Goal: Task Accomplishment & Management: Use online tool/utility

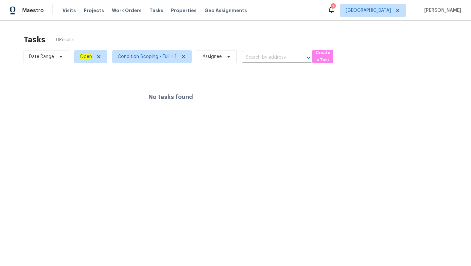
click at [68, 16] on div "Visits Projects Work Orders Tasks Properties Geo Assignments" at bounding box center [159, 10] width 192 height 13
click at [67, 8] on span "Visits" at bounding box center [69, 10] width 13 height 7
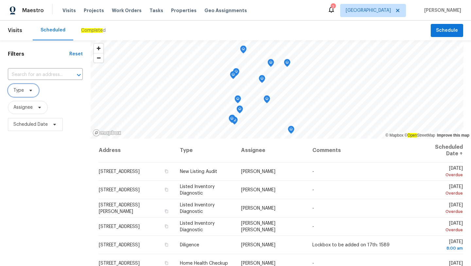
click at [26, 97] on span "Type" at bounding box center [23, 90] width 31 height 13
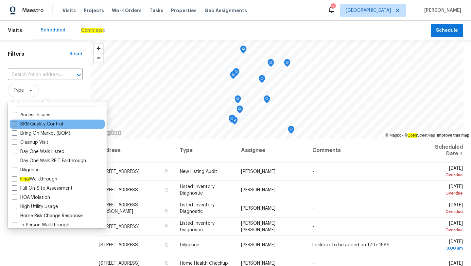
scroll to position [8, 0]
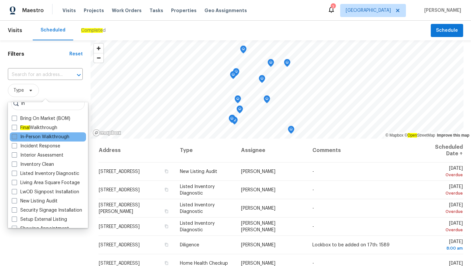
type input "in"
click at [14, 135] on span at bounding box center [14, 136] width 5 height 5
click at [14, 135] on input "In-Person Walkthrough" at bounding box center [14, 136] width 4 height 4
checkbox input "true"
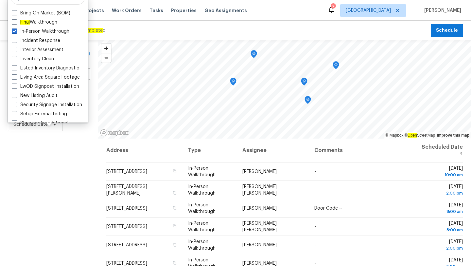
click at [43, 160] on div "Filters Reset ​ In-Person Walkthrough Assignee Scheduled Date" at bounding box center [49, 195] width 98 height 311
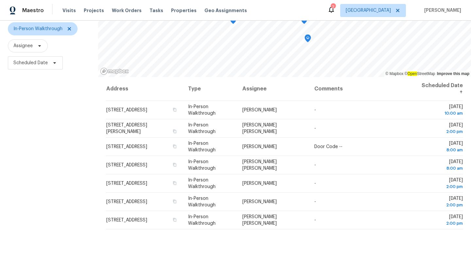
scroll to position [85, 0]
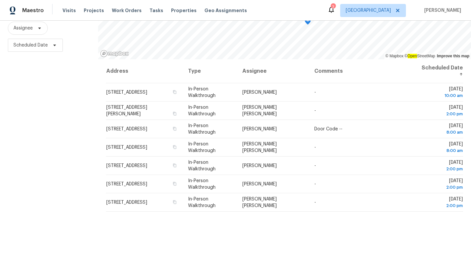
scroll to position [85, 0]
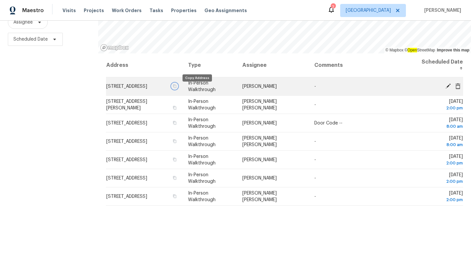
click at [177, 88] on icon "button" at bounding box center [175, 86] width 4 height 4
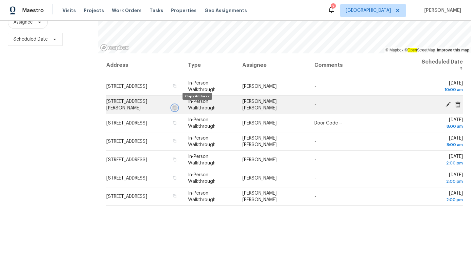
click at [177, 109] on icon "button" at bounding box center [175, 108] width 4 height 4
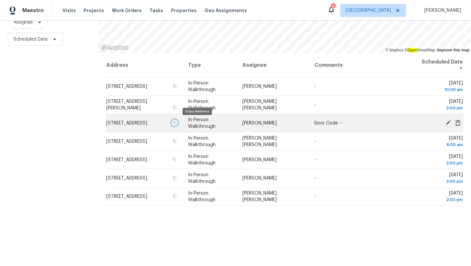
click at [177, 122] on icon "button" at bounding box center [175, 123] width 4 height 4
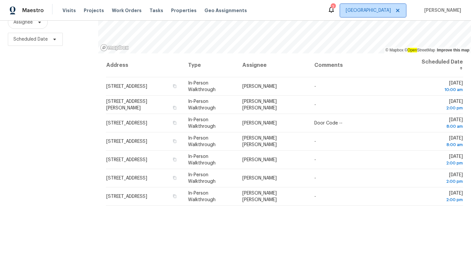
click at [386, 7] on span "[GEOGRAPHIC_DATA]" at bounding box center [373, 10] width 66 height 13
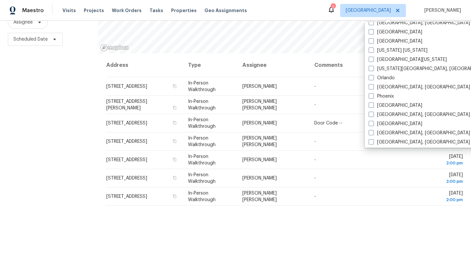
scroll to position [304, 0]
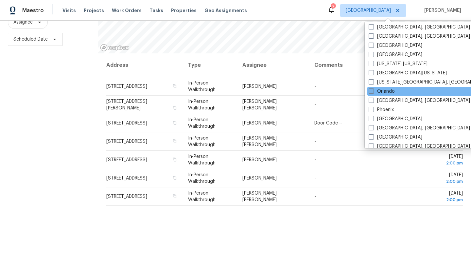
click at [374, 91] on span at bounding box center [371, 90] width 5 height 5
click at [373, 91] on input "Orlando" at bounding box center [371, 90] width 4 height 4
checkbox input "true"
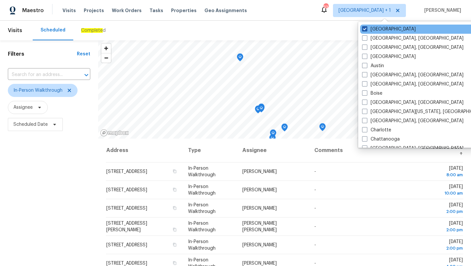
click at [365, 30] on span at bounding box center [364, 28] width 5 height 5
click at [365, 30] on input "[GEOGRAPHIC_DATA]" at bounding box center [364, 28] width 4 height 4
checkbox input "false"
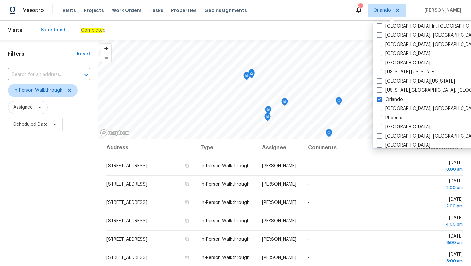
scroll to position [296, 0]
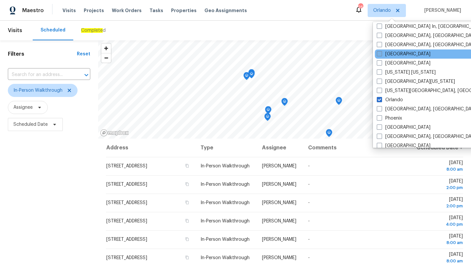
click at [377, 55] on span at bounding box center [379, 53] width 5 height 5
click at [377, 55] on input "Minneapolis" at bounding box center [379, 53] width 4 height 4
checkbox input "true"
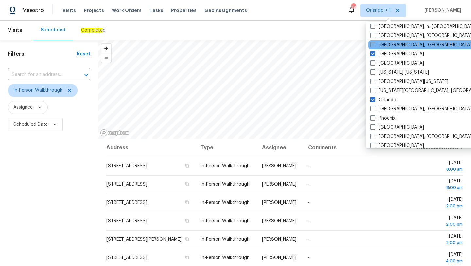
click at [375, 47] on span at bounding box center [372, 44] width 5 height 5
click at [375, 46] on input "Miami, FL" at bounding box center [372, 44] width 4 height 4
checkbox input "true"
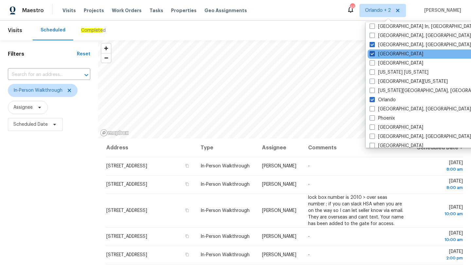
click at [373, 56] on span at bounding box center [372, 53] width 5 height 5
click at [373, 55] on input "Minneapolis" at bounding box center [372, 53] width 4 height 4
checkbox input "false"
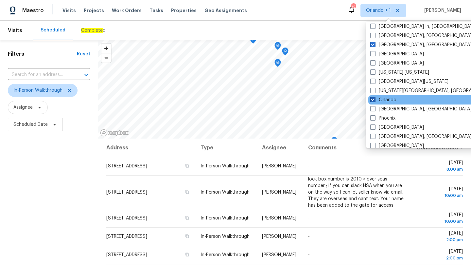
click at [374, 100] on span at bounding box center [372, 99] width 5 height 5
click at [374, 100] on input "Orlando" at bounding box center [372, 99] width 4 height 4
checkbox input "false"
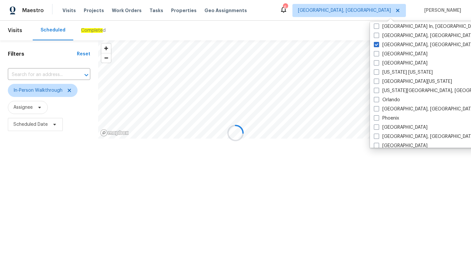
click at [67, 167] on div at bounding box center [235, 133] width 471 height 266
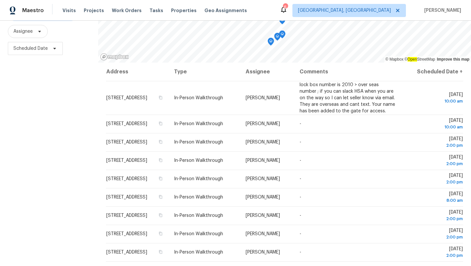
scroll to position [85, 0]
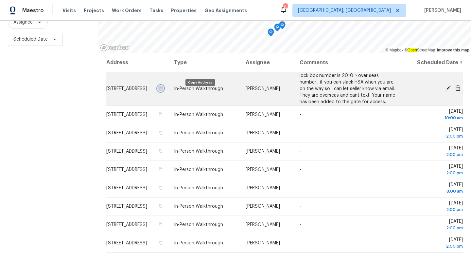
click at [163, 90] on icon "button" at bounding box center [161, 88] width 4 height 4
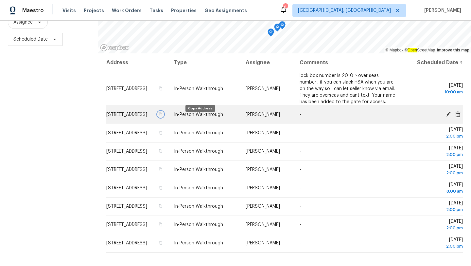
click at [163, 116] on icon "button" at bounding box center [161, 114] width 4 height 4
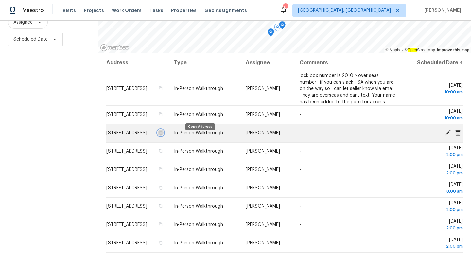
click at [163, 135] on icon "button" at bounding box center [160, 133] width 3 height 4
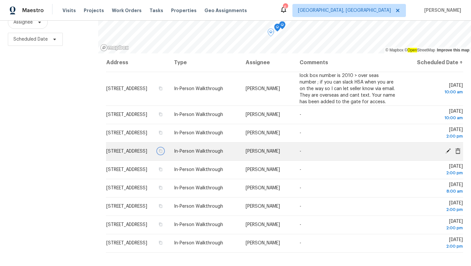
click at [163, 153] on icon "button" at bounding box center [160, 151] width 3 height 4
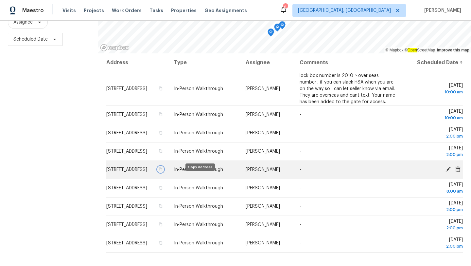
click at [163, 171] on icon "button" at bounding box center [161, 169] width 4 height 4
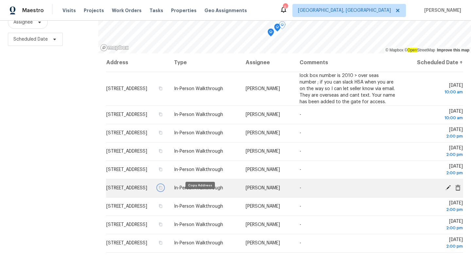
click at [163, 189] on icon "button" at bounding box center [161, 188] width 4 height 4
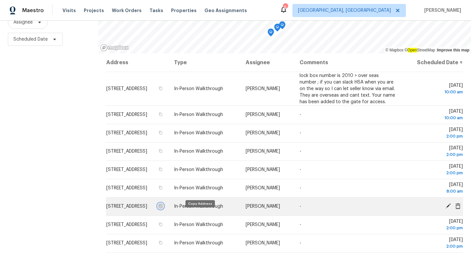
click at [163, 208] on icon "button" at bounding box center [161, 206] width 4 height 4
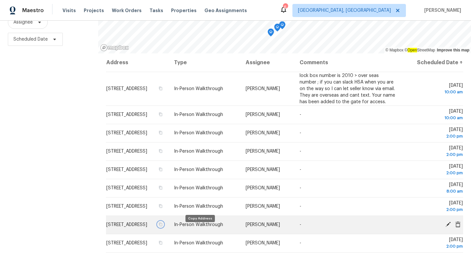
click at [163, 226] on icon "button" at bounding box center [160, 225] width 3 height 4
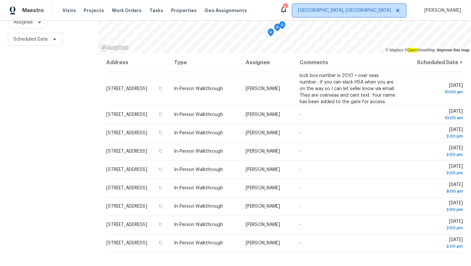
click at [373, 15] on span "Miami, FL" at bounding box center [350, 10] width 114 height 13
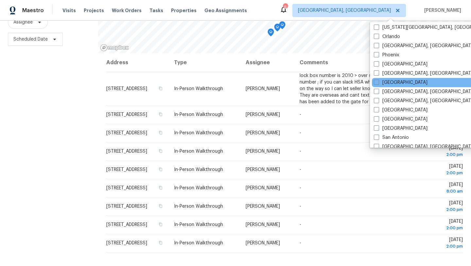
scroll to position [329, 0]
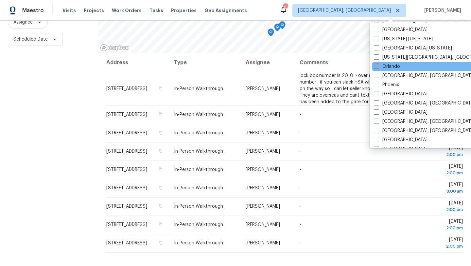
click at [377, 67] on span at bounding box center [376, 65] width 5 height 5
click at [377, 67] on input "Orlando" at bounding box center [376, 65] width 4 height 4
checkbox input "true"
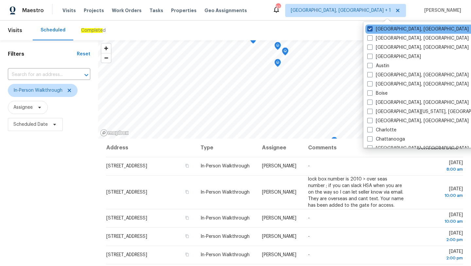
click at [368, 27] on span at bounding box center [370, 28] width 5 height 5
click at [368, 27] on input "Miami, FL" at bounding box center [370, 28] width 4 height 4
checkbox input "false"
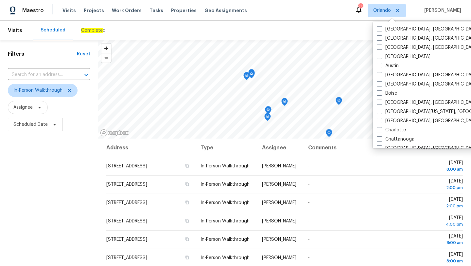
click at [130, 20] on div "Maestro Visits Projects Work Orders Tasks Properties Geo Assignments 26 Orlando…" at bounding box center [235, 10] width 471 height 21
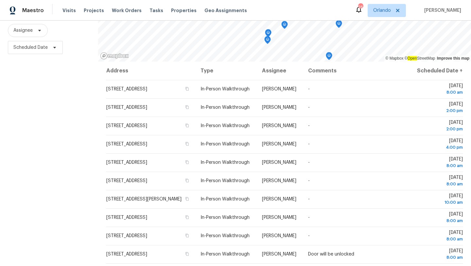
scroll to position [85, 0]
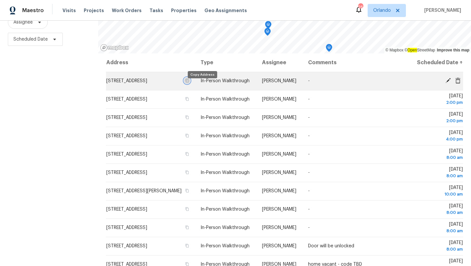
click at [189, 82] on icon "button" at bounding box center [187, 81] width 3 height 4
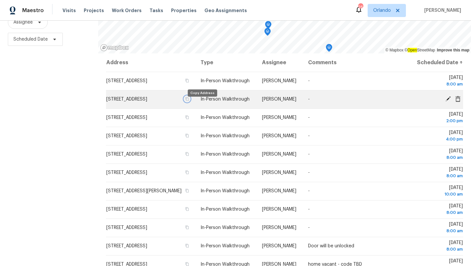
click at [189, 101] on icon "button" at bounding box center [187, 99] width 4 height 4
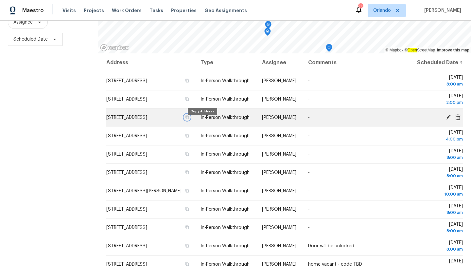
click at [189, 119] on icon "button" at bounding box center [187, 117] width 4 height 4
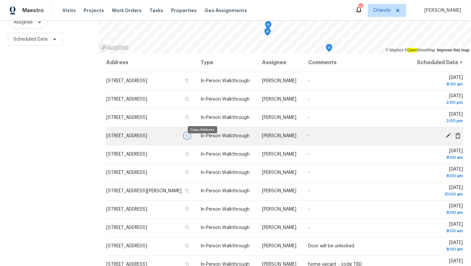
click at [189, 137] on icon "button" at bounding box center [187, 136] width 4 height 4
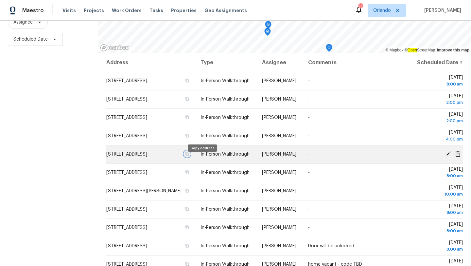
click at [189, 156] on icon "button" at bounding box center [187, 154] width 3 height 4
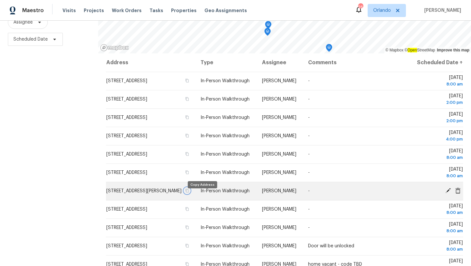
click at [189, 192] on icon "button" at bounding box center [187, 190] width 4 height 4
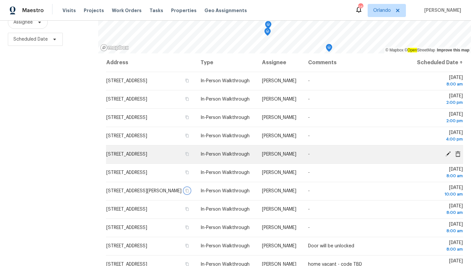
scroll to position [18, 0]
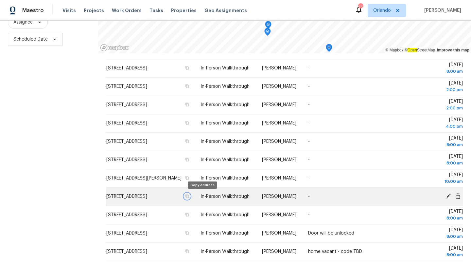
click at [189, 195] on icon "button" at bounding box center [187, 196] width 3 height 4
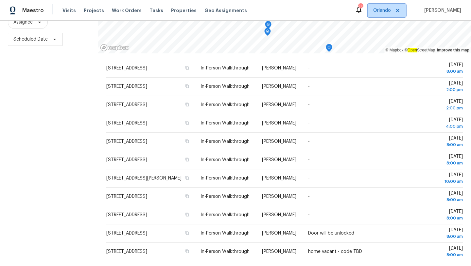
click at [374, 13] on span "Orlando" at bounding box center [387, 10] width 38 height 13
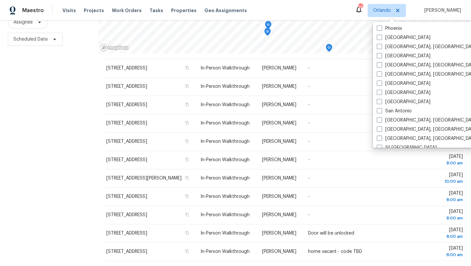
scroll to position [439, 0]
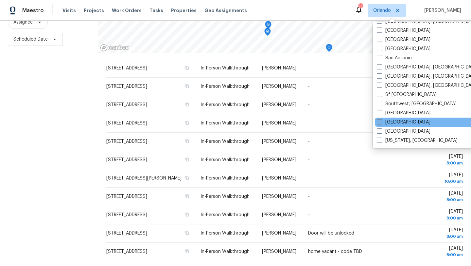
click at [381, 122] on span at bounding box center [379, 121] width 5 height 5
click at [381, 122] on input "Tampa" at bounding box center [379, 121] width 4 height 4
checkbox input "true"
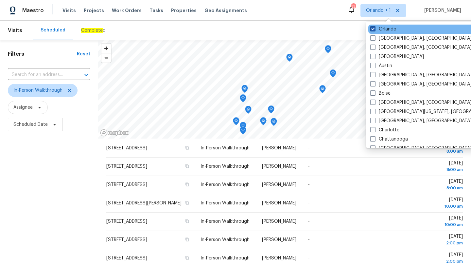
click at [374, 29] on span at bounding box center [372, 28] width 5 height 5
click at [374, 29] on input "Orlando" at bounding box center [372, 28] width 4 height 4
checkbox input "false"
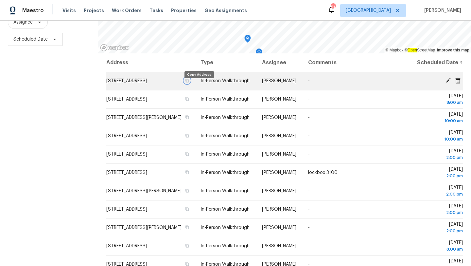
click at [189, 82] on icon "button" at bounding box center [187, 81] width 4 height 4
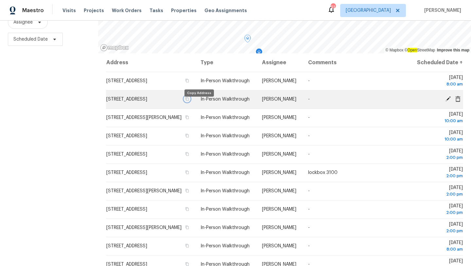
click at [189, 101] on icon "button" at bounding box center [187, 99] width 4 height 4
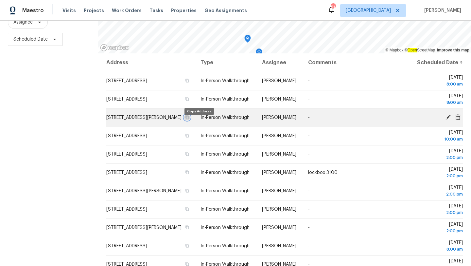
click at [189, 119] on icon "button" at bounding box center [187, 118] width 3 height 4
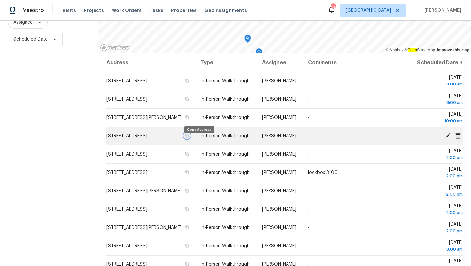
click at [189, 137] on icon "button" at bounding box center [187, 136] width 3 height 4
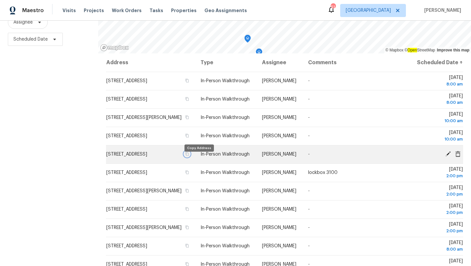
click at [189, 156] on icon "button" at bounding box center [187, 154] width 4 height 4
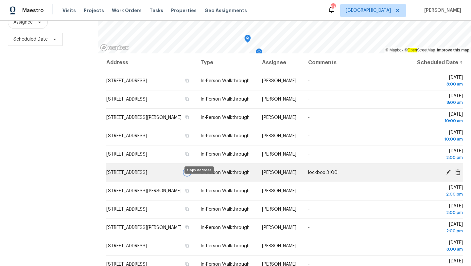
click at [189, 174] on icon "button" at bounding box center [187, 172] width 4 height 4
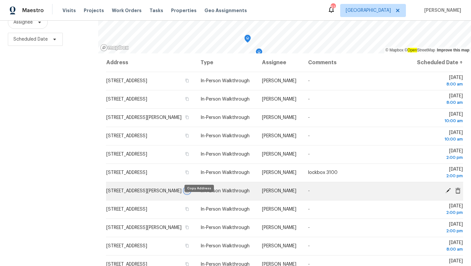
click at [189, 192] on icon "button" at bounding box center [187, 190] width 4 height 4
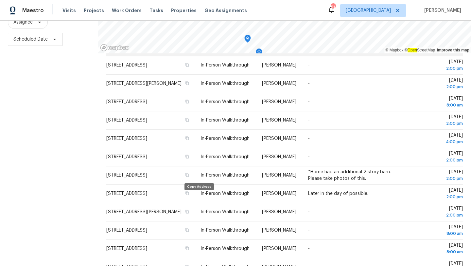
scroll to position [145, 0]
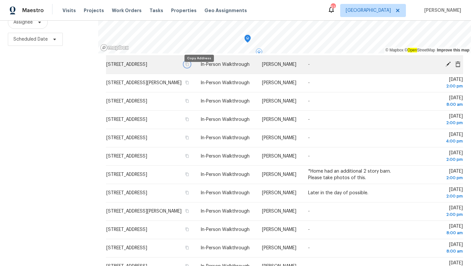
click at [189, 66] on icon "button" at bounding box center [187, 64] width 4 height 4
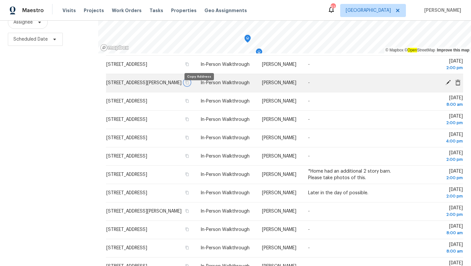
click at [189, 84] on icon "button" at bounding box center [187, 83] width 4 height 4
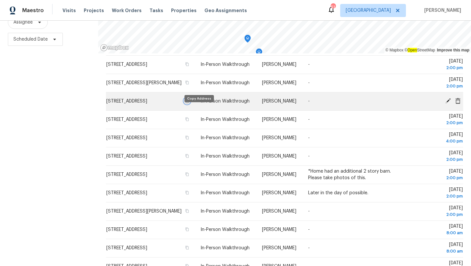
click at [189, 103] on icon "button" at bounding box center [187, 101] width 3 height 4
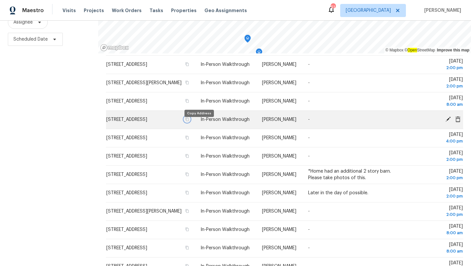
click at [189, 121] on icon "button" at bounding box center [187, 119] width 3 height 4
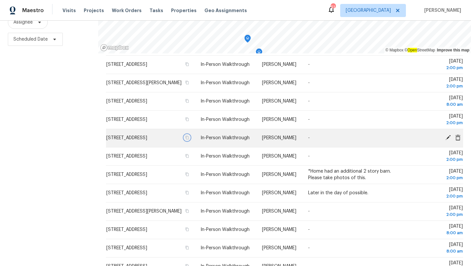
click at [189, 139] on icon "button" at bounding box center [187, 137] width 4 height 4
